Goal: Information Seeking & Learning: Find specific fact

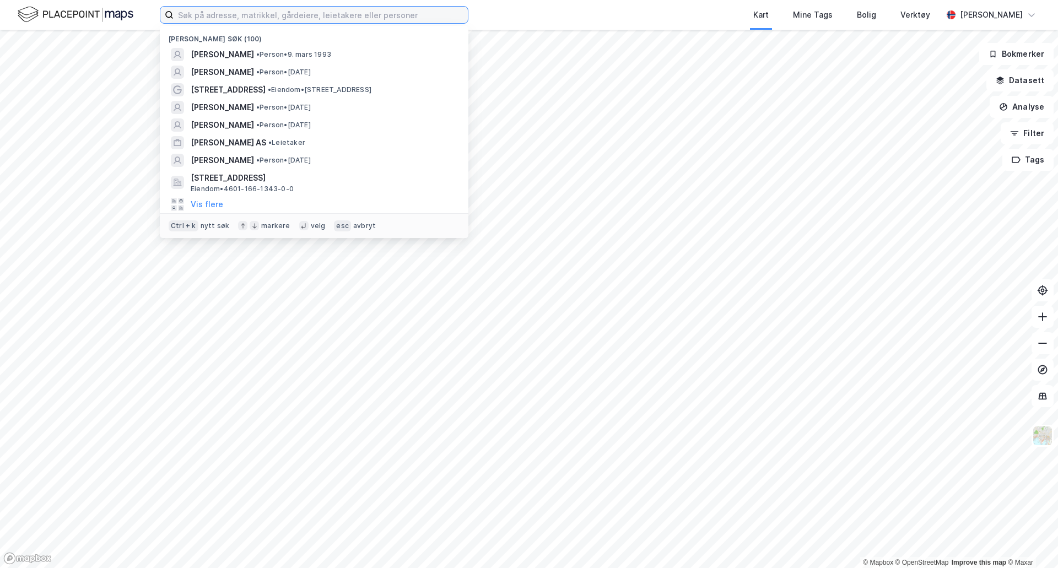
click at [282, 17] on input at bounding box center [321, 15] width 294 height 17
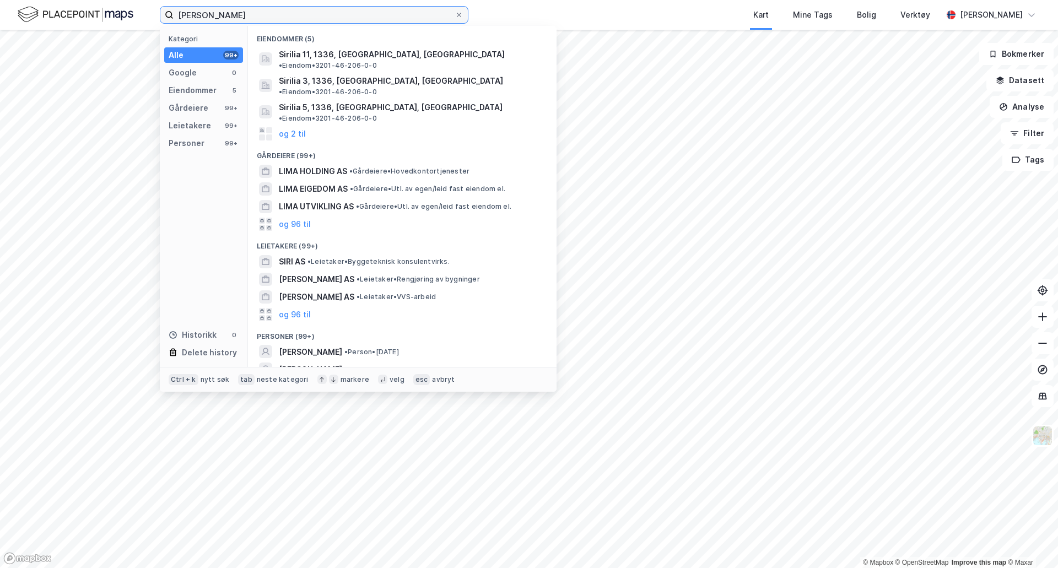
type input "[PERSON_NAME]"
click at [405, 346] on div "[PERSON_NAME] • Person • [DATE]" at bounding box center [412, 352] width 267 height 13
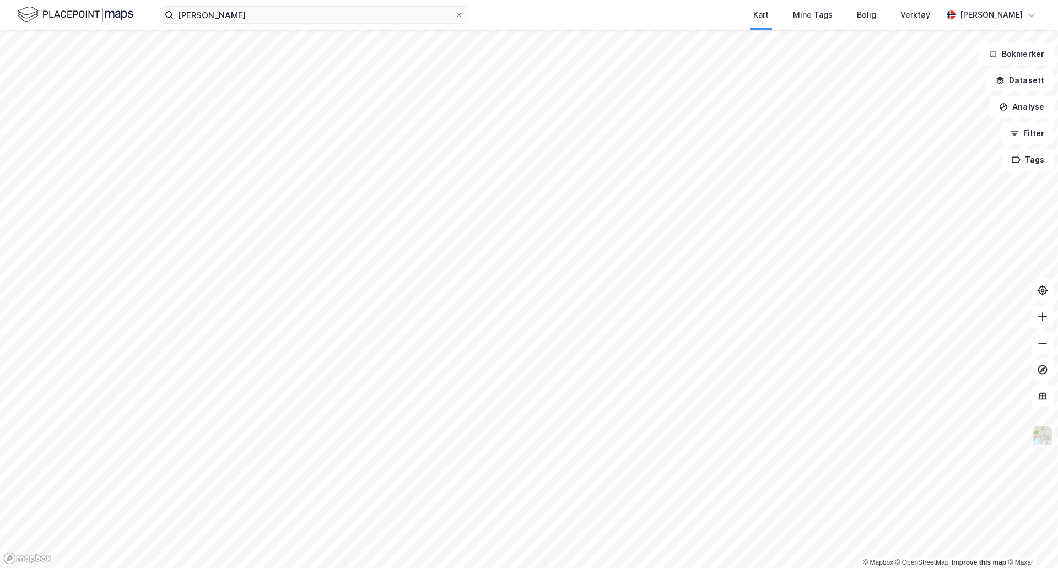
drag, startPoint x: 243, startPoint y: 24, endPoint x: 74, endPoint y: 0, distance: 170.4
click at [86, 2] on div "[PERSON_NAME] Kart Mine Tags Bolig Verktøy [PERSON_NAME]" at bounding box center [529, 15] width 1058 height 30
click at [61, 14] on img at bounding box center [76, 14] width 116 height 19
click at [233, 29] on div "[PERSON_NAME] Kart Mine Tags Bolig Verktøy [PERSON_NAME]" at bounding box center [529, 15] width 1058 height 30
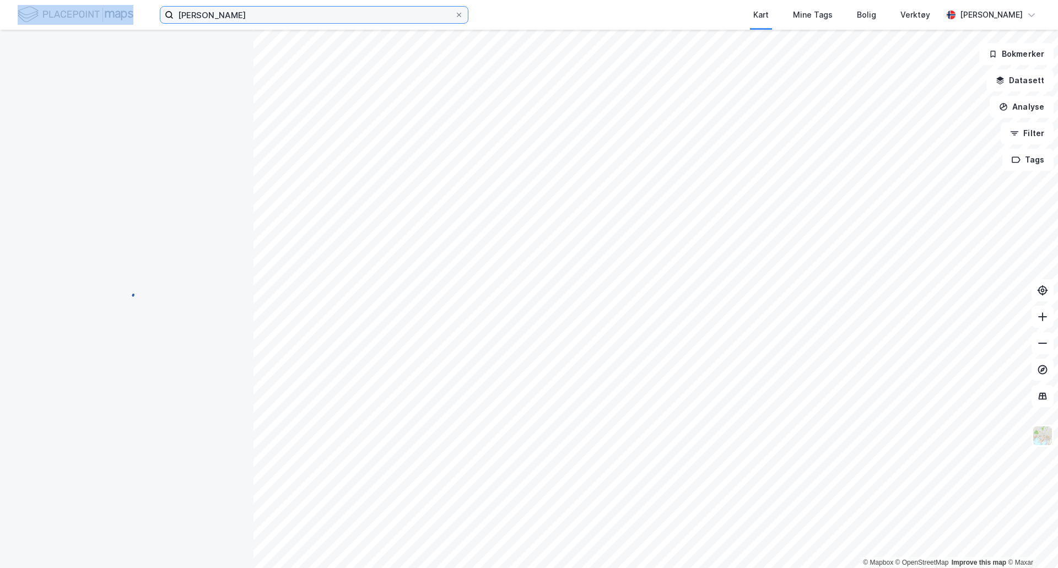
click at [235, 21] on input "[PERSON_NAME]" at bounding box center [314, 15] width 281 height 17
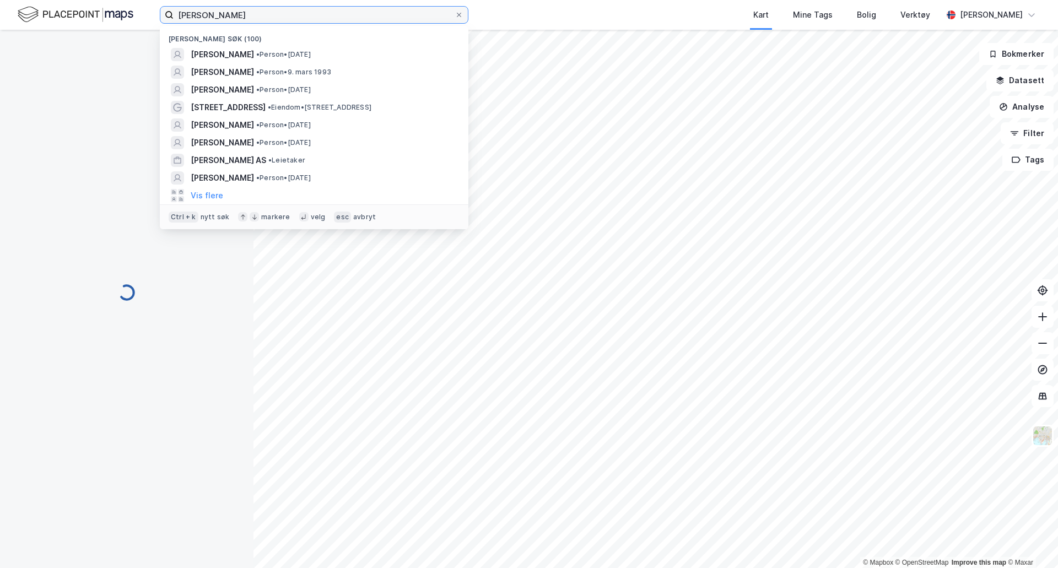
click at [235, 21] on input "[PERSON_NAME]" at bounding box center [314, 15] width 281 height 17
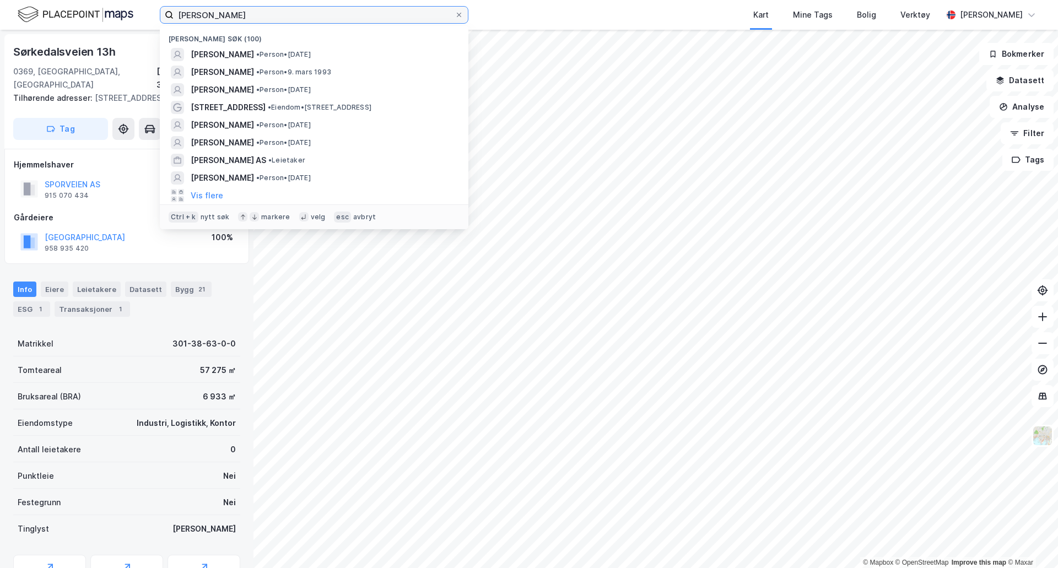
click at [235, 18] on input "[PERSON_NAME]" at bounding box center [314, 15] width 281 height 17
click at [214, 196] on button "Vis flere" at bounding box center [207, 195] width 33 height 13
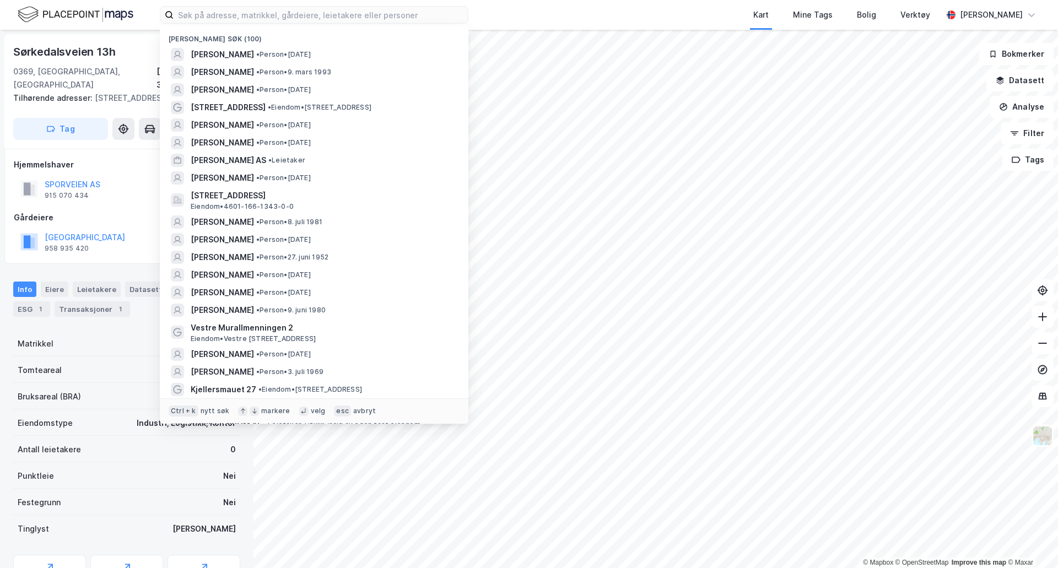
click at [72, 10] on img at bounding box center [76, 14] width 116 height 19
